Goal: Task Accomplishment & Management: Complete application form

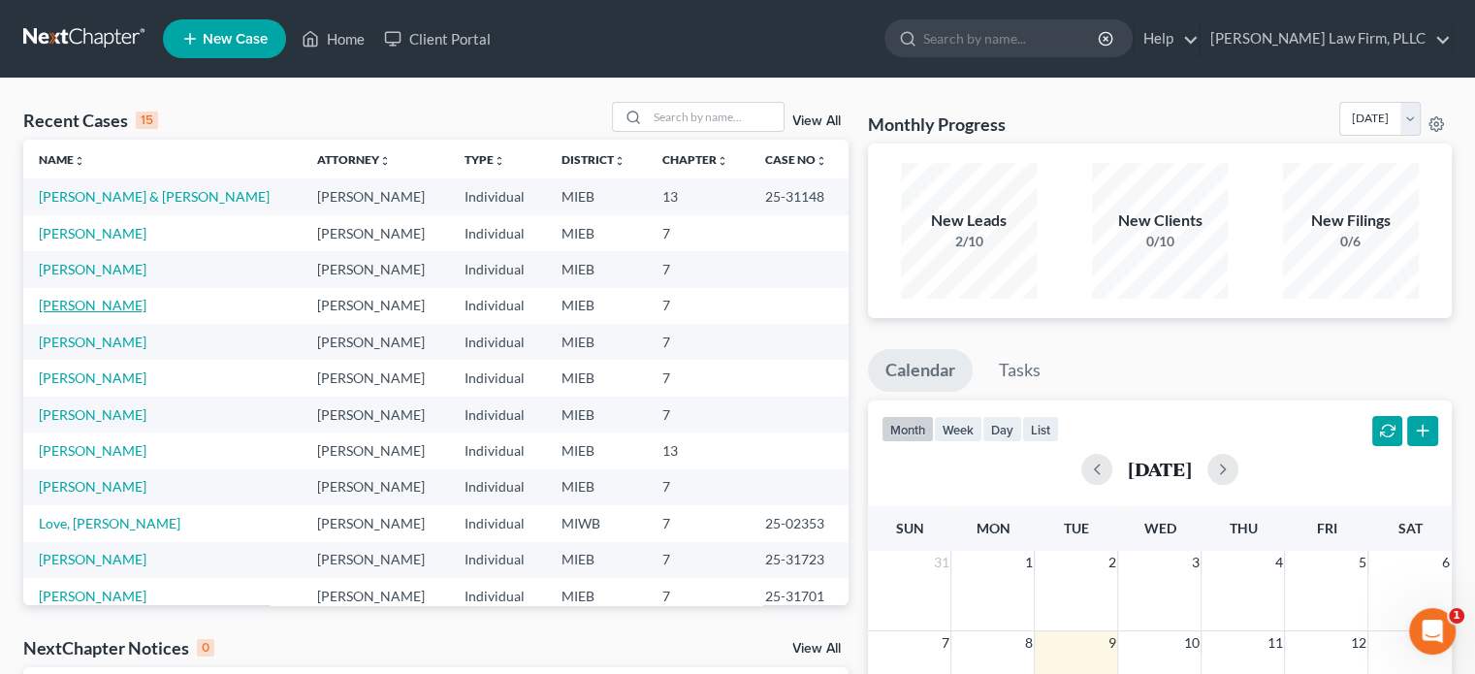
click at [95, 306] on link "[PERSON_NAME]" at bounding box center [93, 305] width 108 height 16
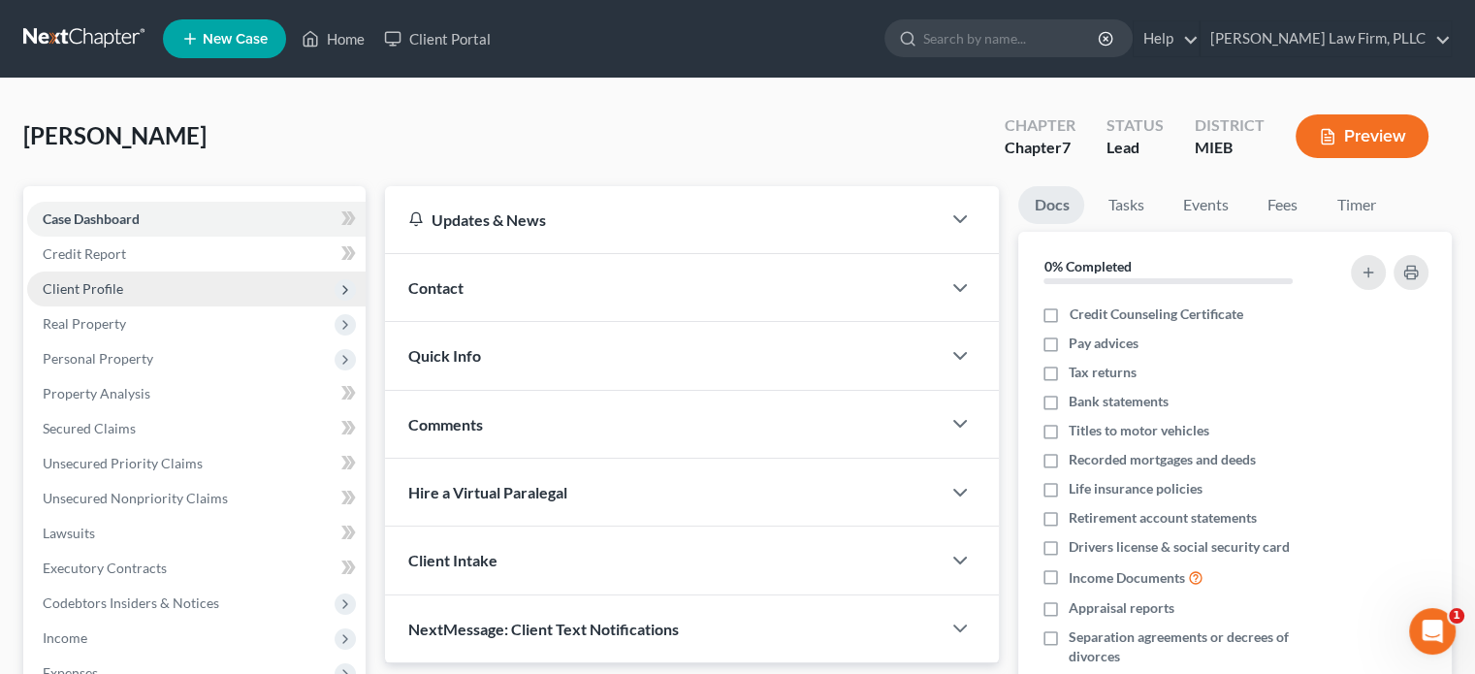
click at [105, 295] on span "Client Profile" at bounding box center [83, 288] width 81 height 16
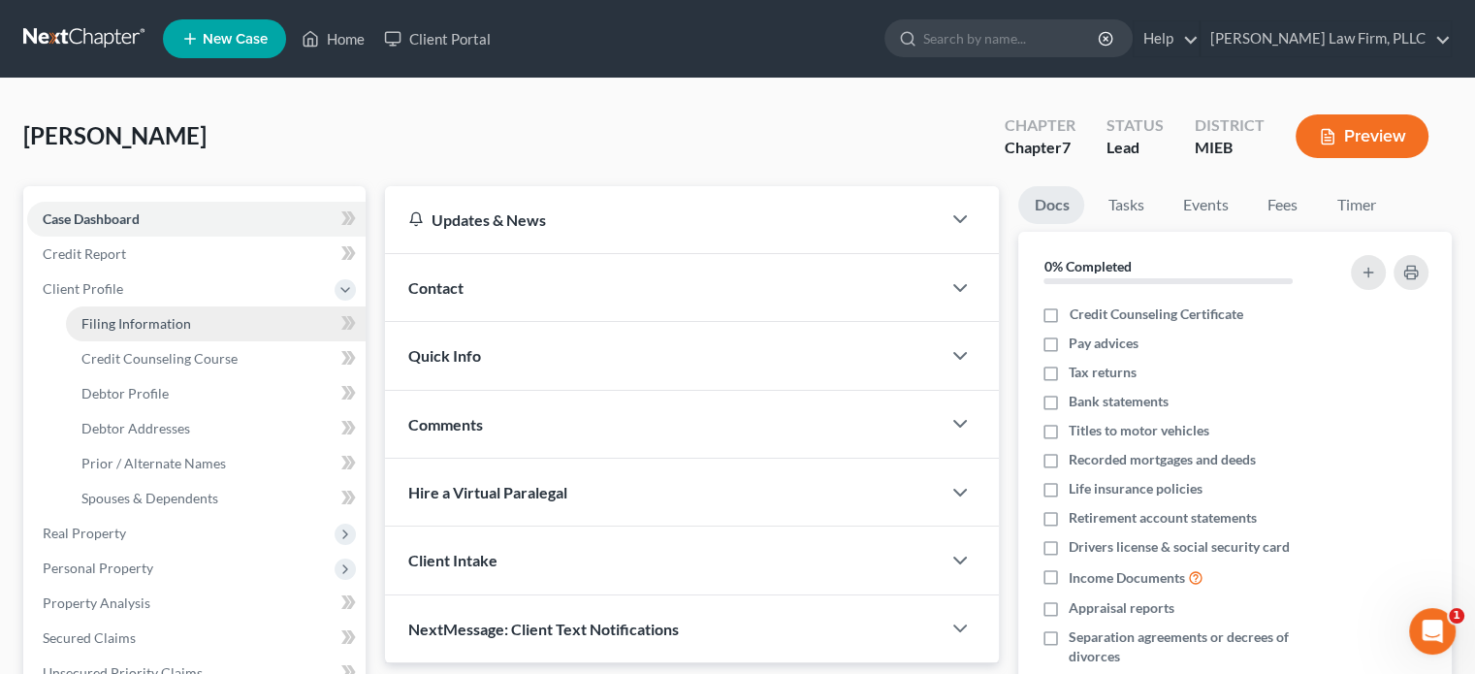
click at [105, 318] on span "Filing Information" at bounding box center [136, 323] width 110 height 16
select select "1"
select select "0"
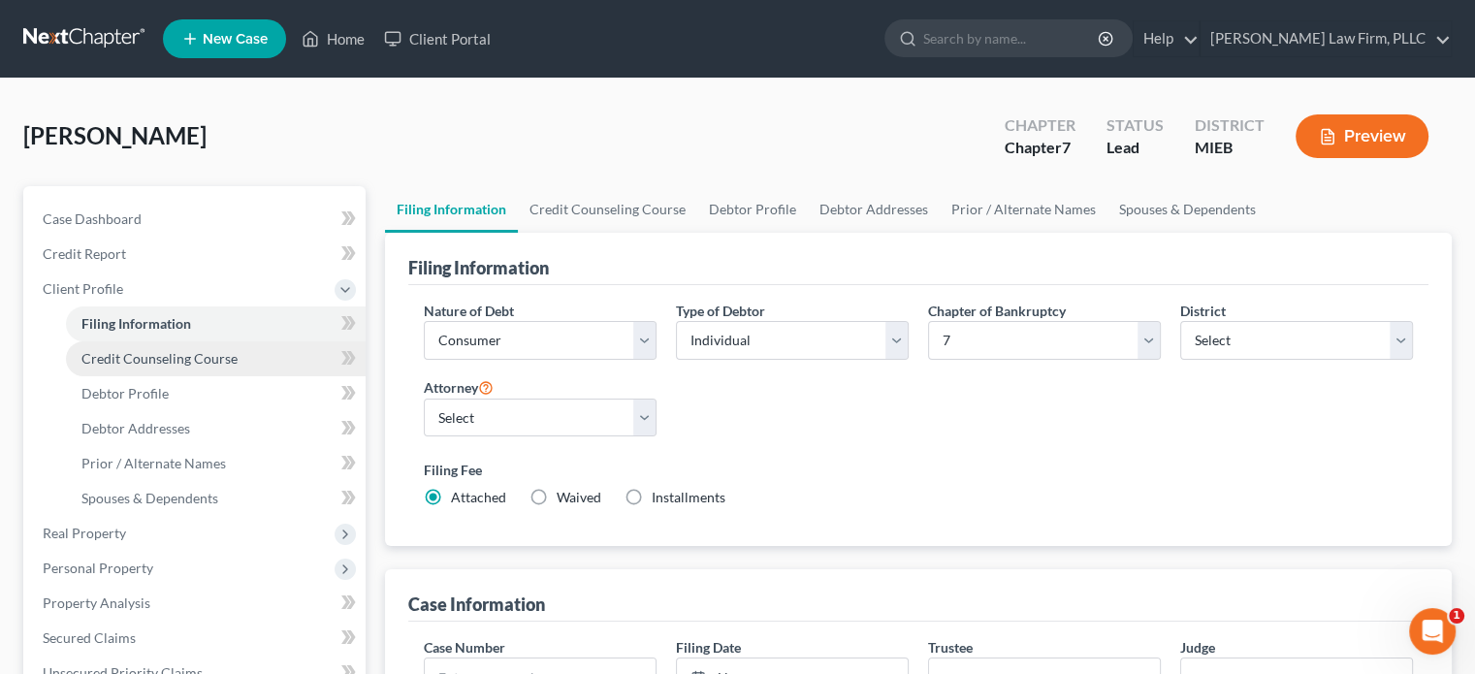
click at [125, 350] on span "Credit Counseling Course" at bounding box center [159, 358] width 156 height 16
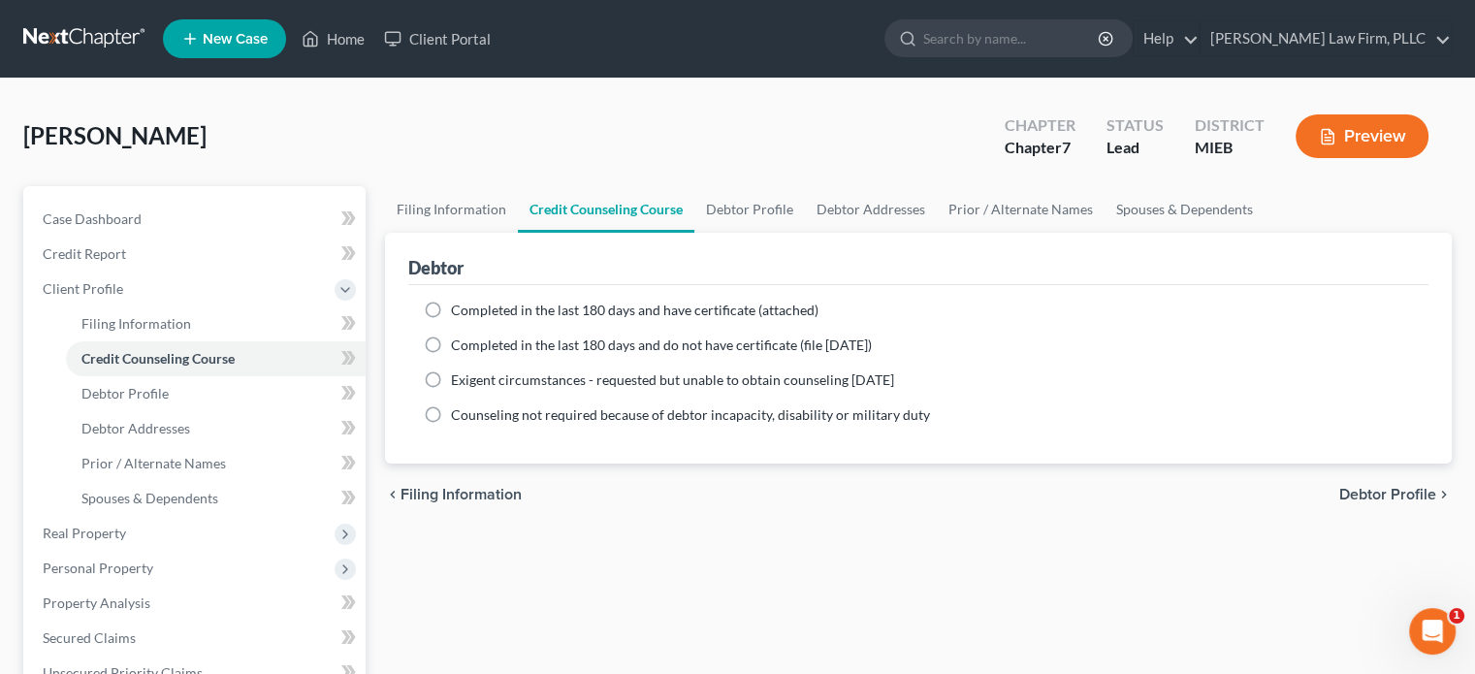
click at [451, 308] on label "Completed in the last 180 days and have certificate (attached)" at bounding box center [635, 310] width 368 height 19
click at [459, 308] on input "Completed in the last 180 days and have certificate (attached)" at bounding box center [465, 307] width 13 height 13
radio input "true"
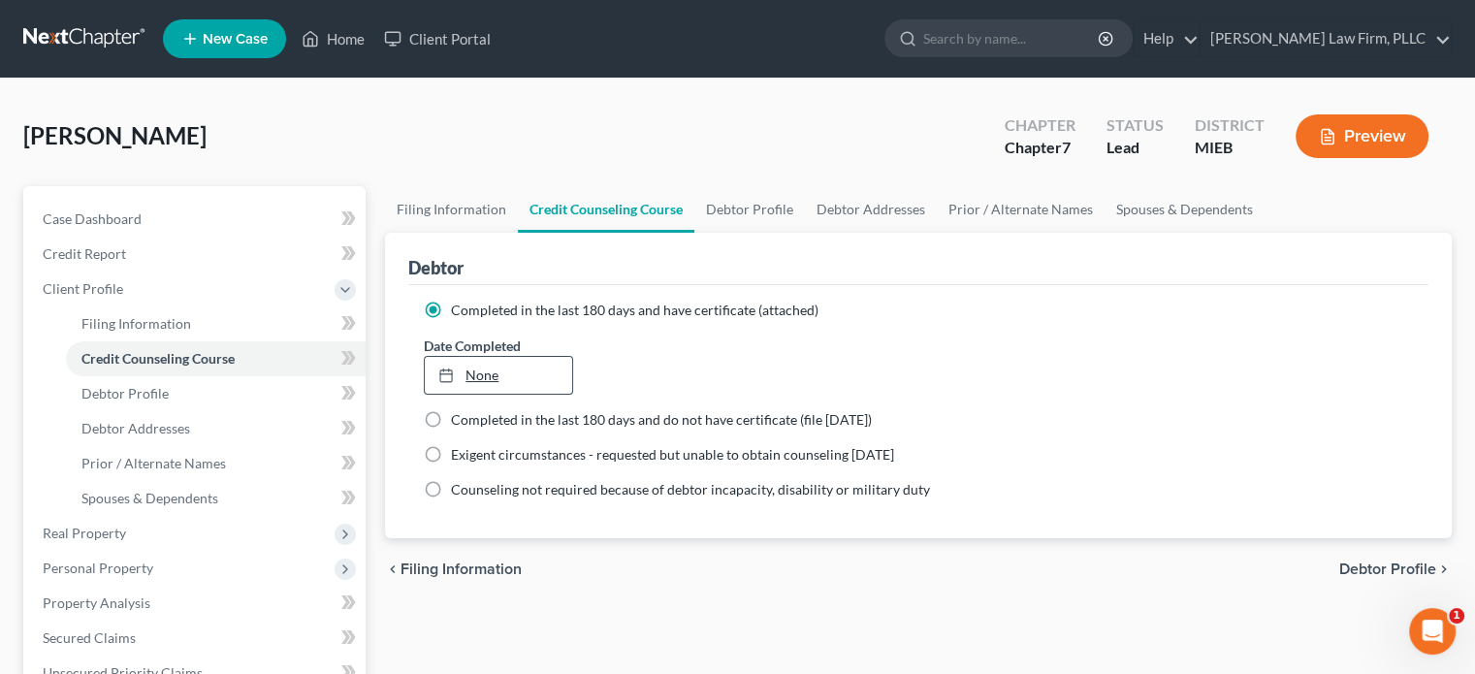
type input "[DATE]"
click at [470, 367] on link "[DATE]" at bounding box center [498, 375] width 146 height 37
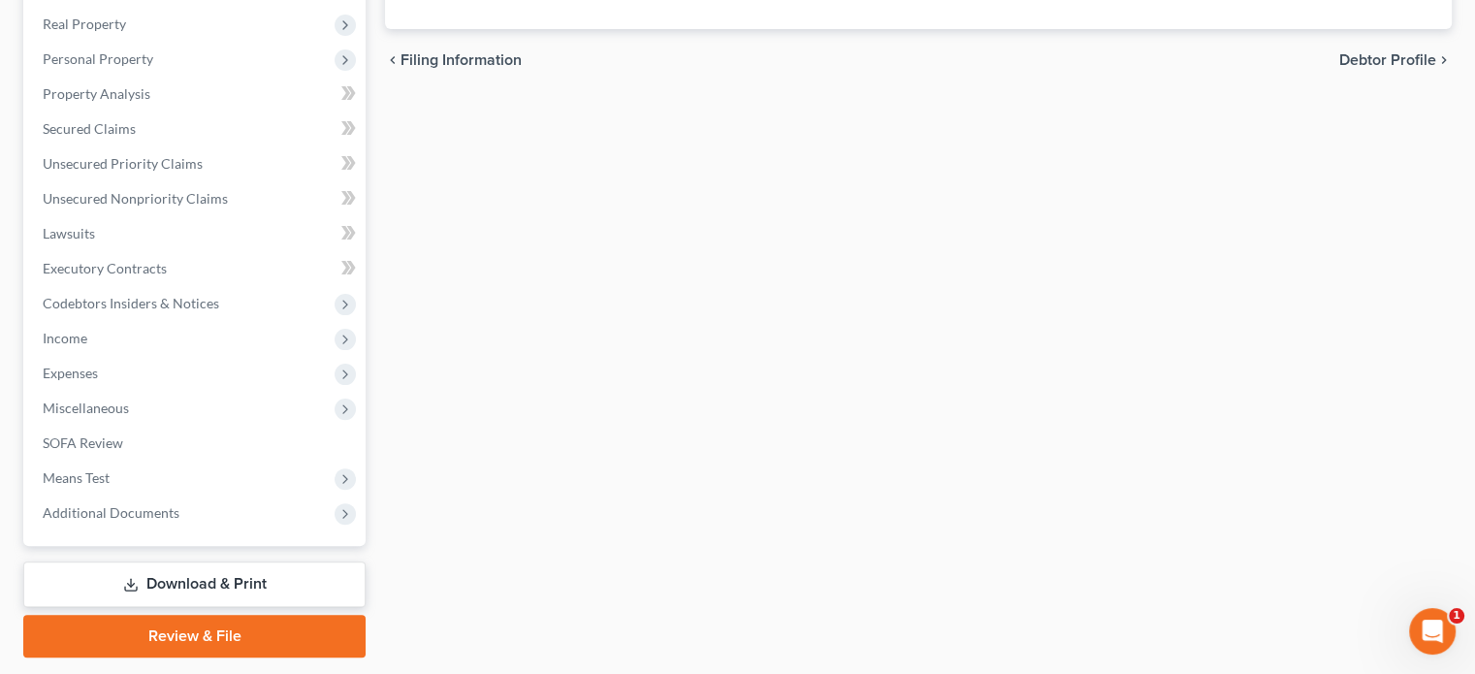
scroll to position [511, 0]
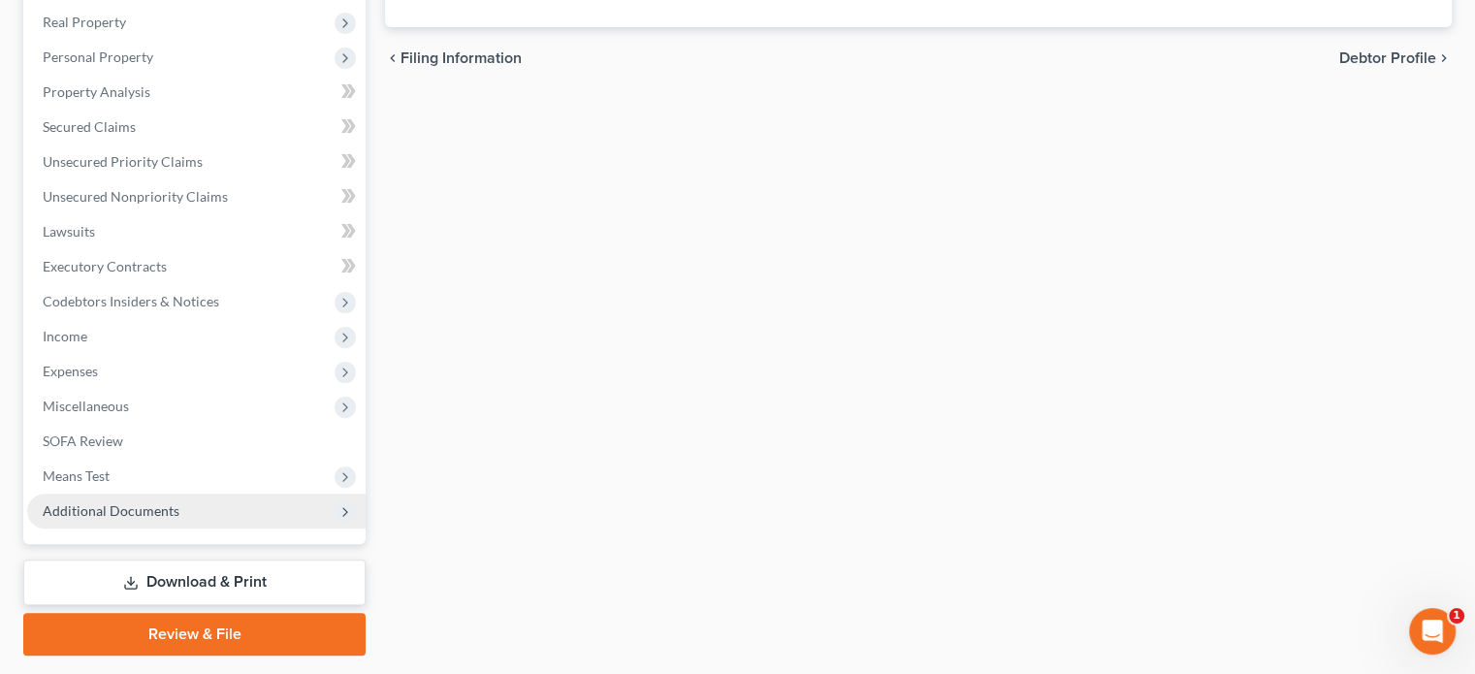
click at [137, 507] on span "Additional Documents" at bounding box center [111, 510] width 137 height 16
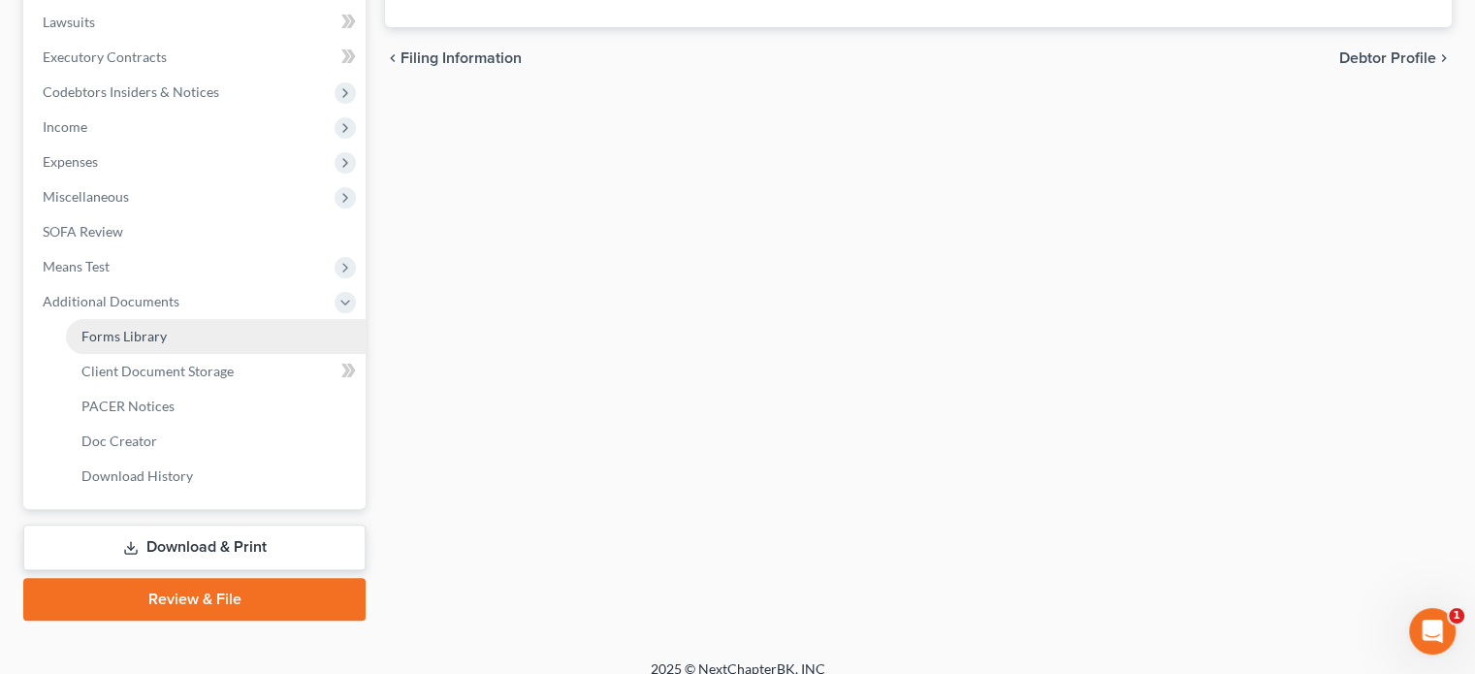
click at [152, 337] on span "Forms Library" at bounding box center [123, 336] width 85 height 16
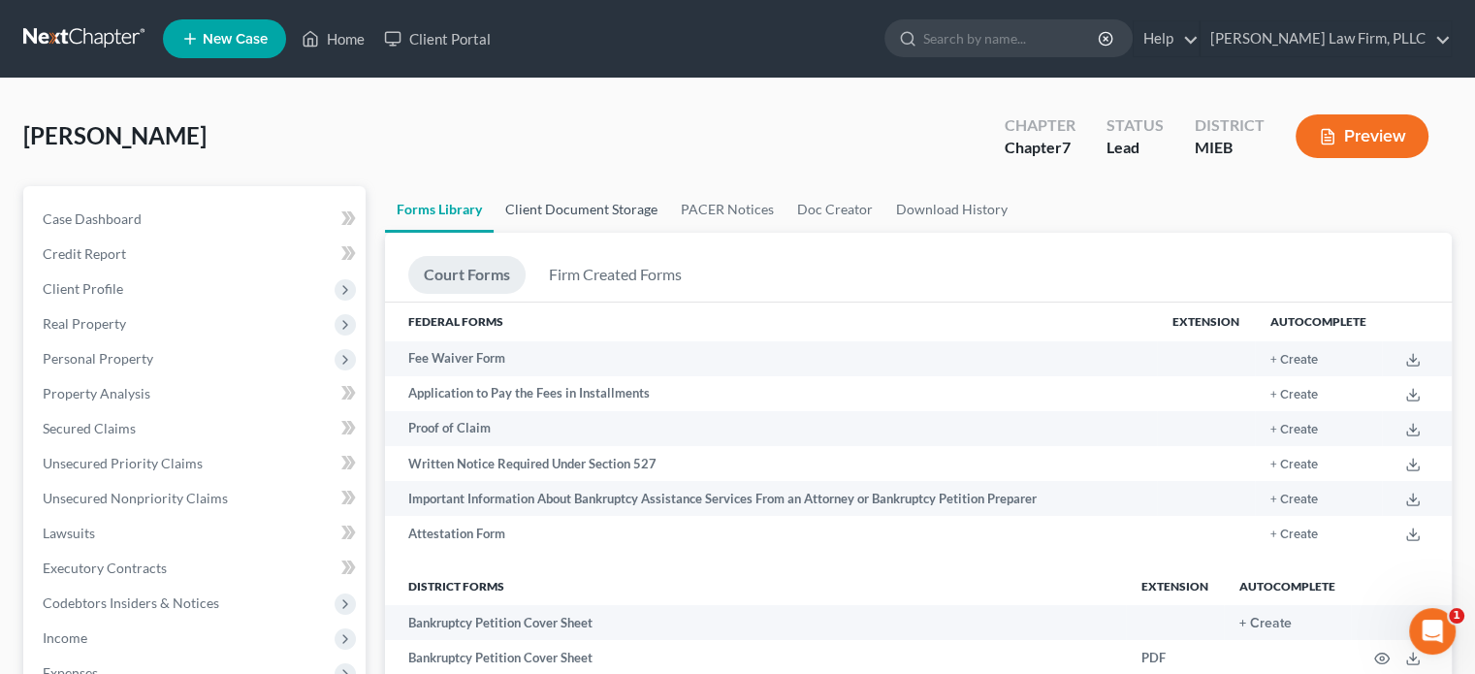
click at [613, 213] on link "Client Document Storage" at bounding box center [582, 209] width 176 height 47
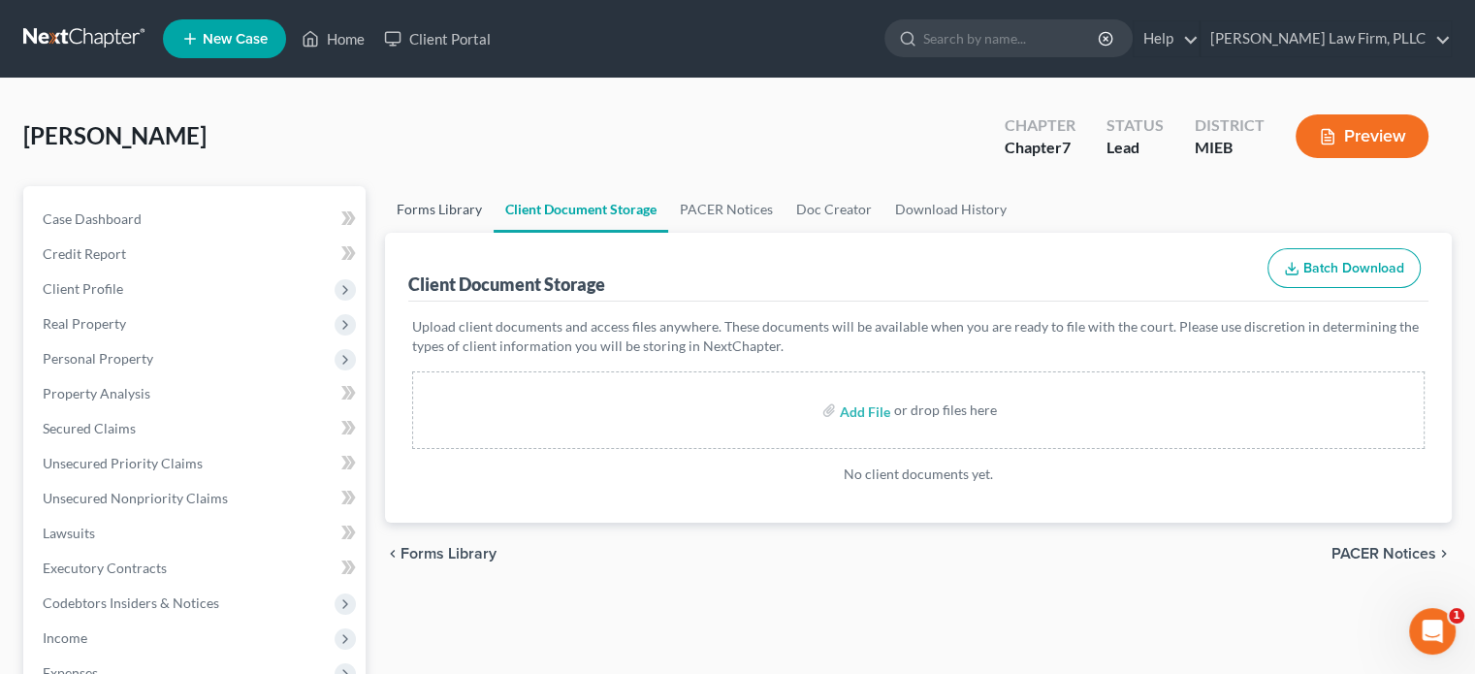
click at [447, 199] on link "Forms Library" at bounding box center [439, 209] width 109 height 47
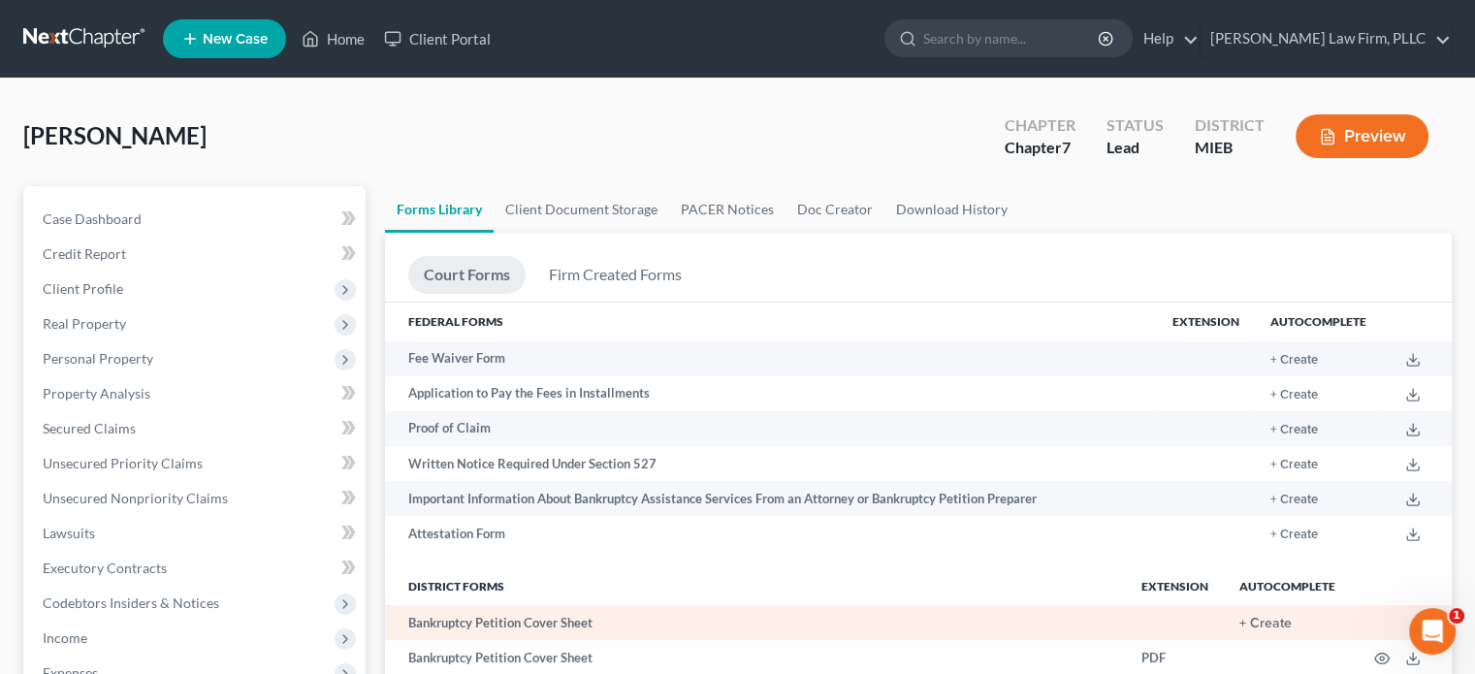
click at [1264, 616] on td "+ Create" at bounding box center [1287, 622] width 127 height 35
click at [1262, 623] on button "+ Create" at bounding box center [1266, 624] width 52 height 14
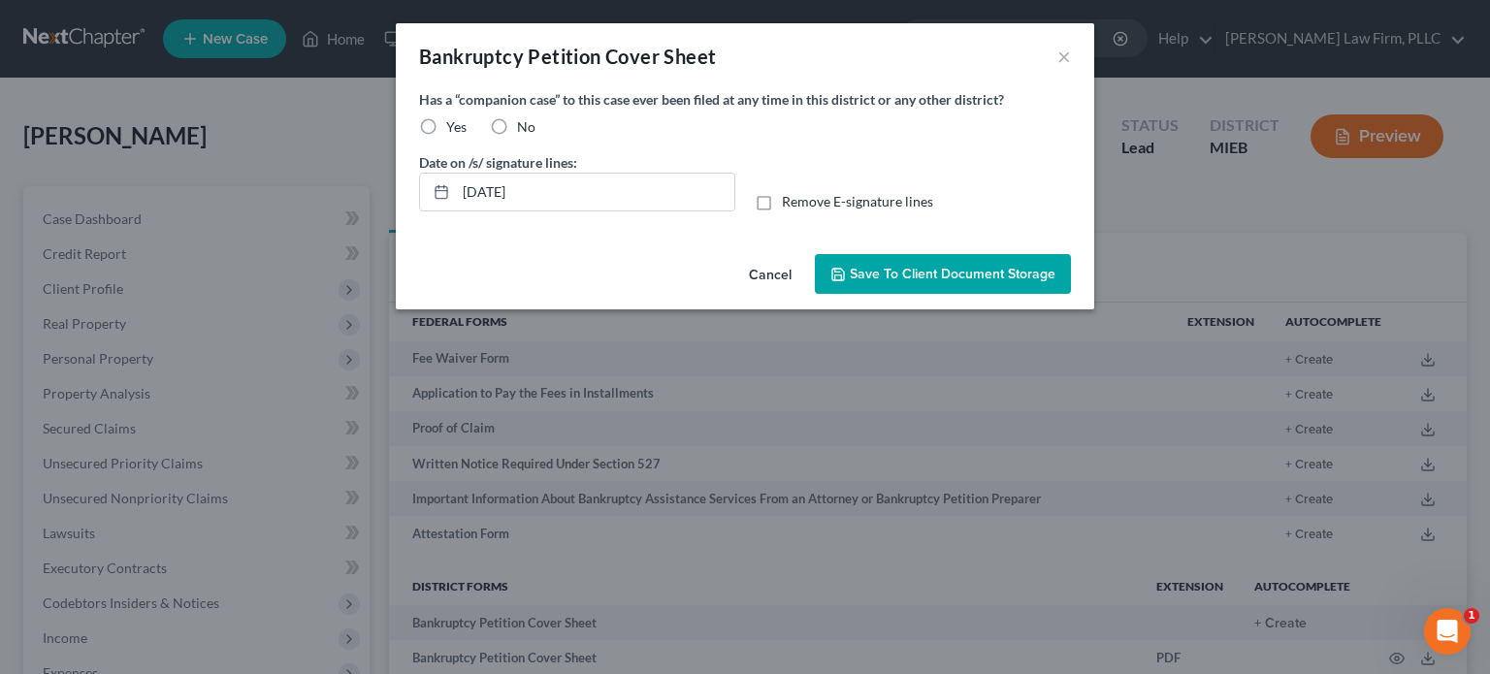
click at [517, 120] on label "No" at bounding box center [526, 126] width 18 height 19
click at [525, 120] on input "No" at bounding box center [531, 123] width 13 height 13
radio input "true"
click at [844, 261] on button "Save to Client Document Storage" at bounding box center [943, 274] width 256 height 41
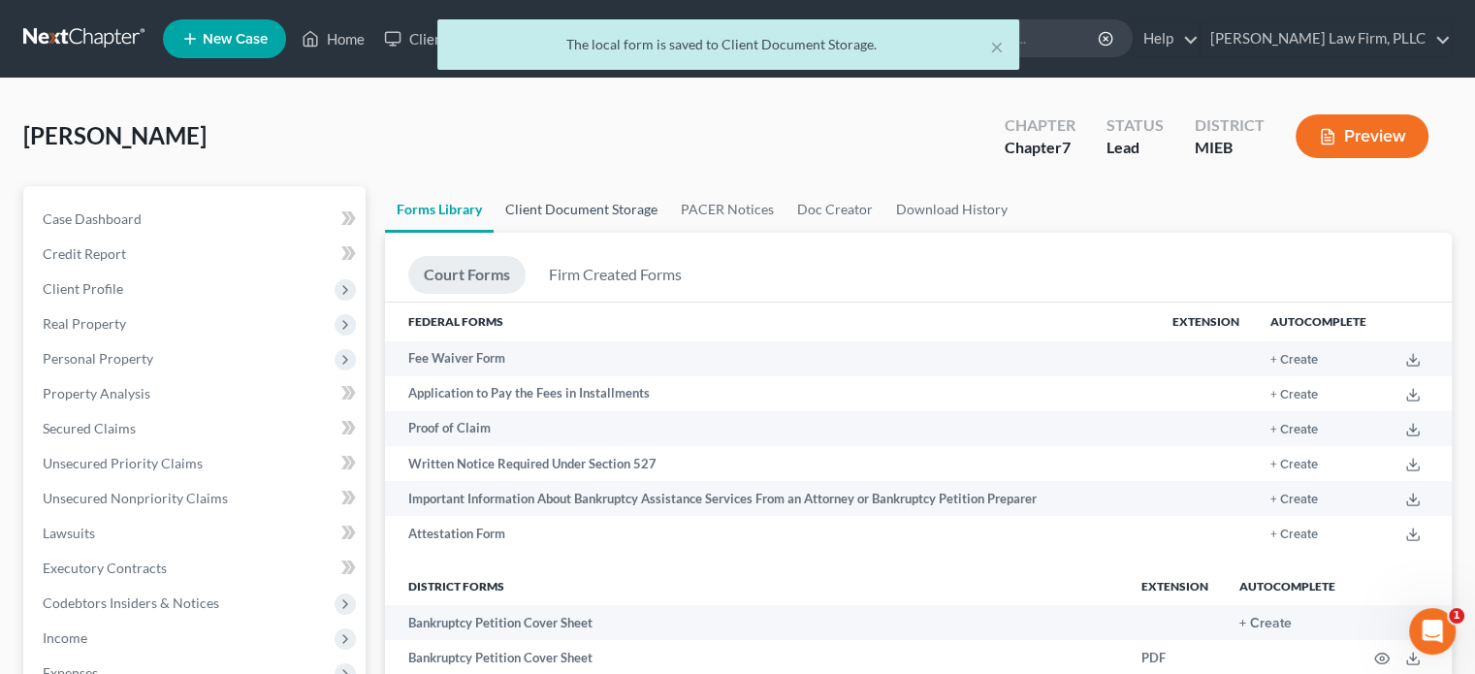
click at [609, 199] on link "Client Document Storage" at bounding box center [582, 209] width 176 height 47
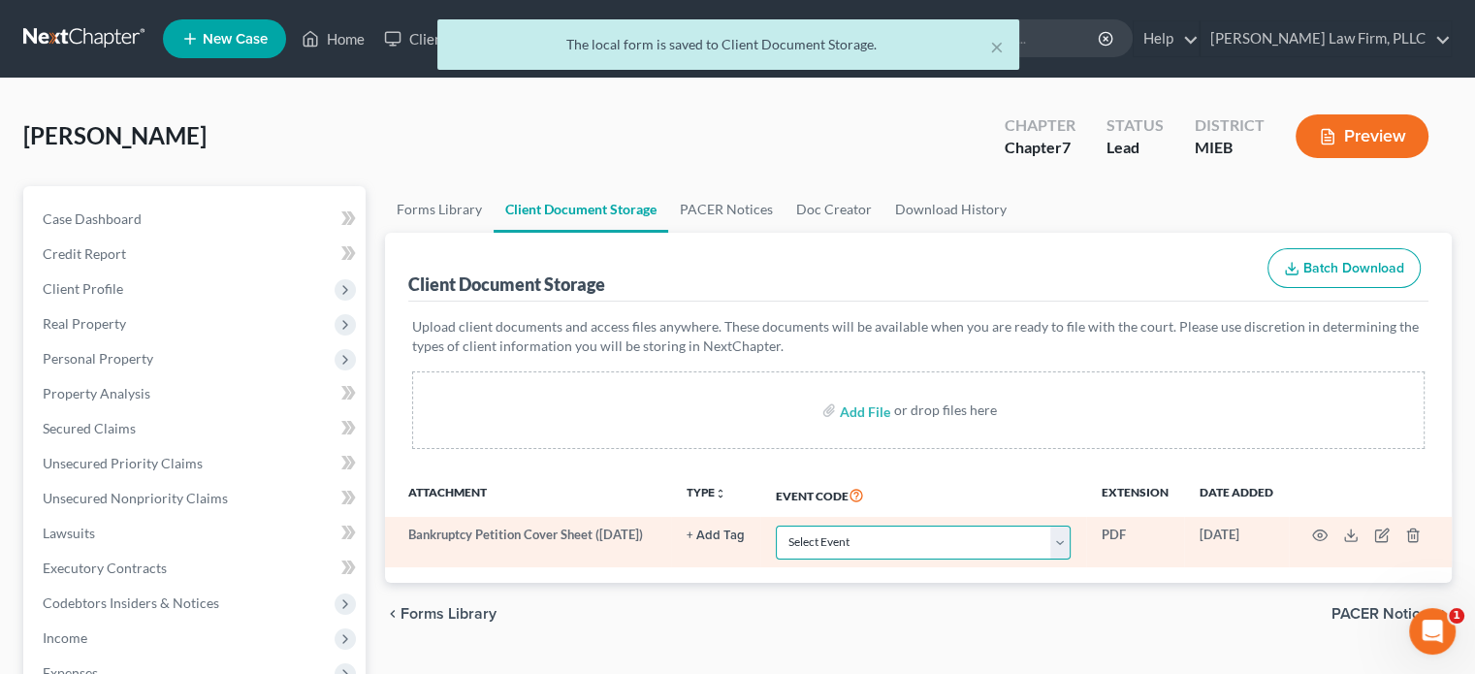
click at [918, 546] on select "Select Event 20 Largest Unsecured Creditors Amended Chapter 11 Plan Amended Cha…" at bounding box center [923, 543] width 295 height 34
select select "6"
click at [776, 526] on select "Select Event 20 Largest Unsecured Creditors Amended Chapter 11 Plan Amended Cha…" at bounding box center [923, 543] width 295 height 34
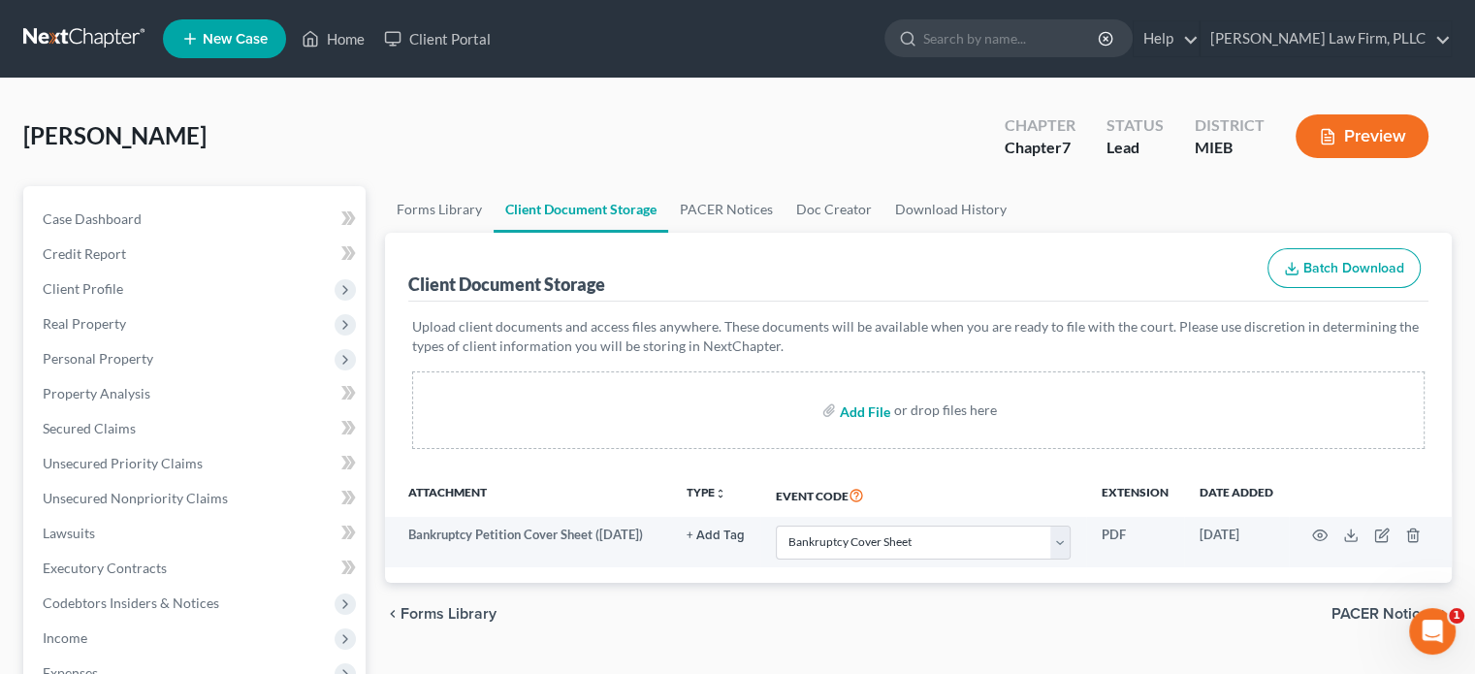
click at [871, 406] on input "file" at bounding box center [863, 410] width 47 height 35
type input "C:\fakepath\Cert. of Counseling.pdf"
select select "6"
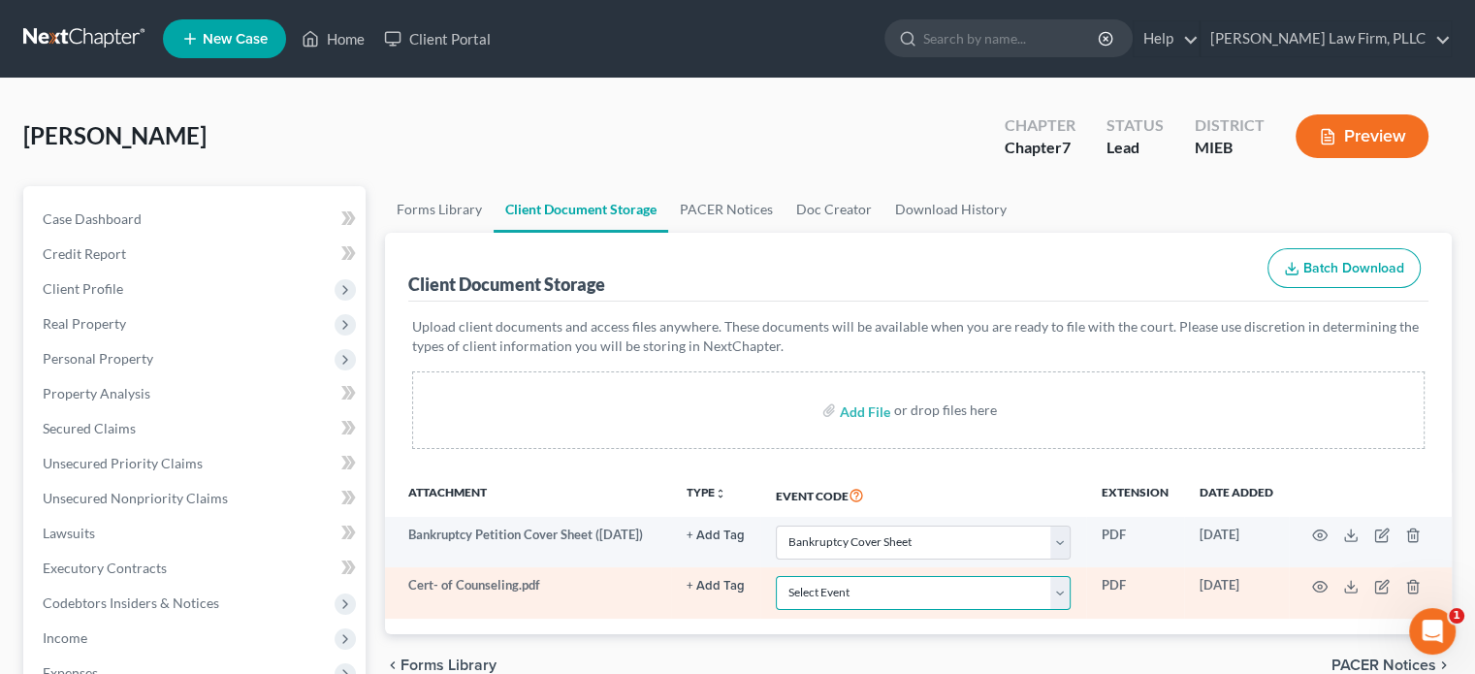
click at [1060, 591] on select "Select Event 20 Largest Unsecured Creditors Amended Chapter 11 Plan Amended Cha…" at bounding box center [923, 593] width 295 height 34
select select "7"
click at [776, 576] on select "Select Event 20 Largest Unsecured Creditors Amended Chapter 11 Plan Amended Cha…" at bounding box center [923, 593] width 295 height 34
